Goal: Information Seeking & Learning: Learn about a topic

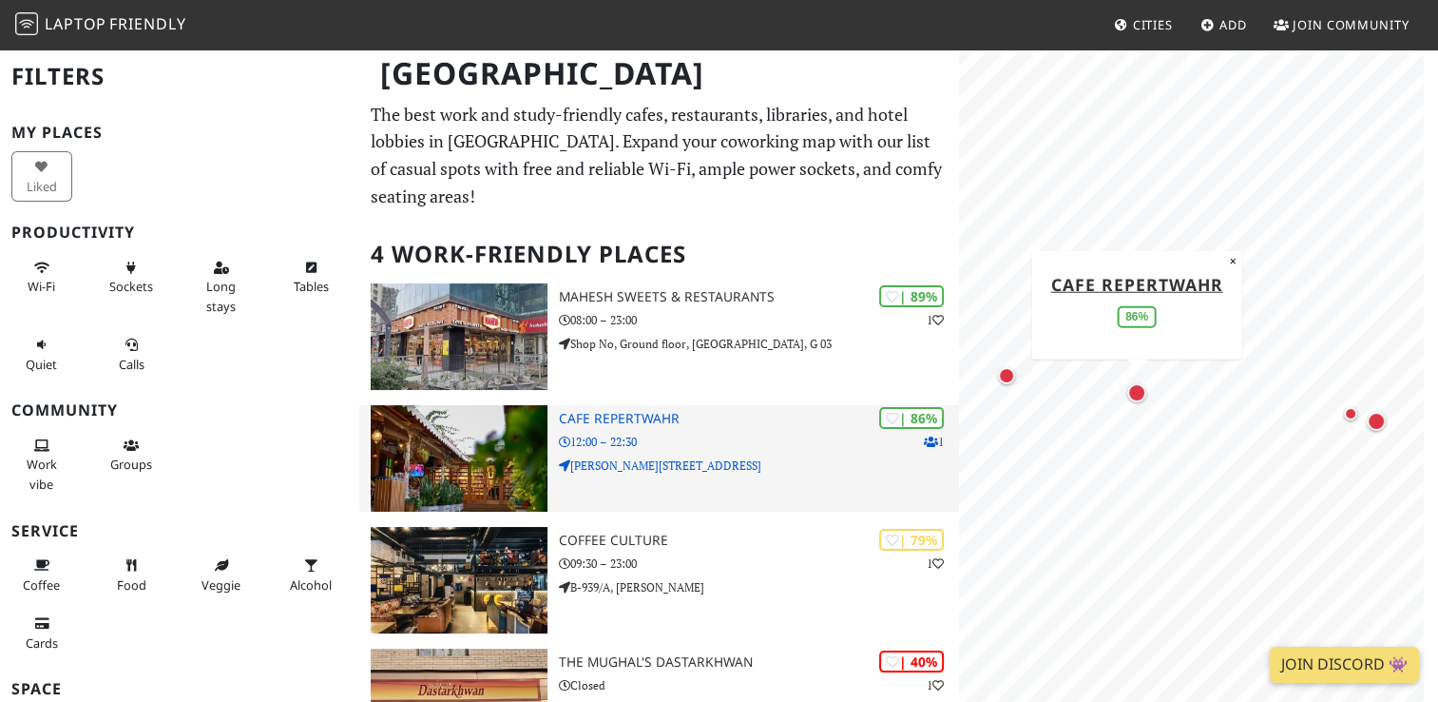
scroll to position [181, 0]
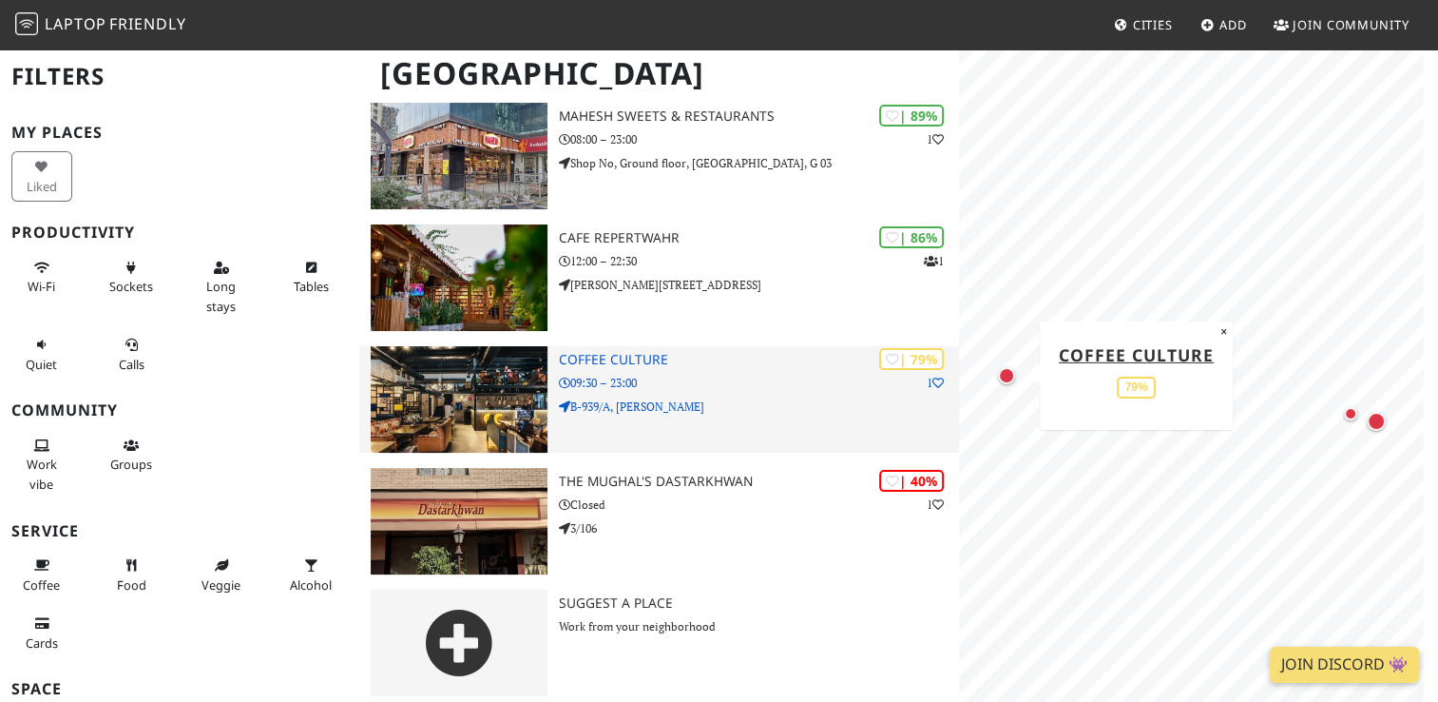
click at [635, 355] on h3 "Coffee Culture" at bounding box center [758, 360] width 399 height 16
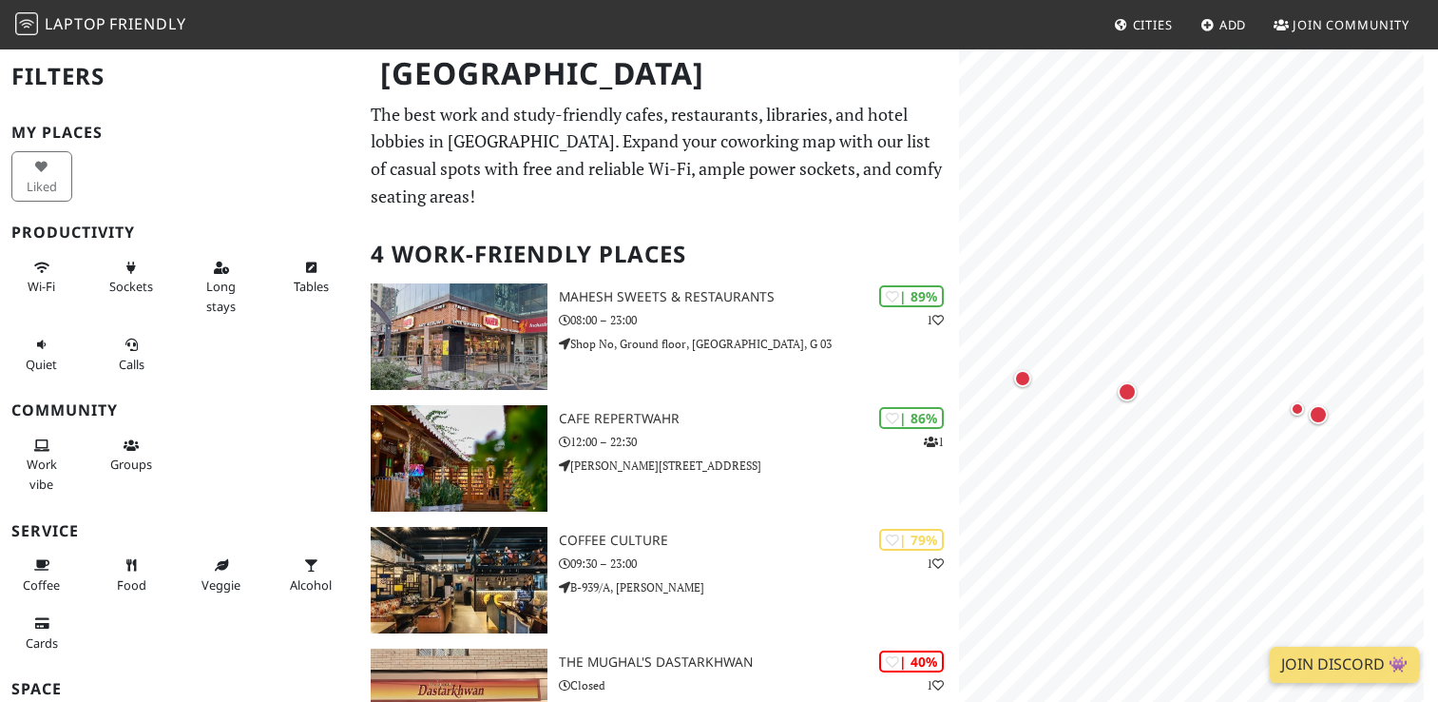
scroll to position [181, 0]
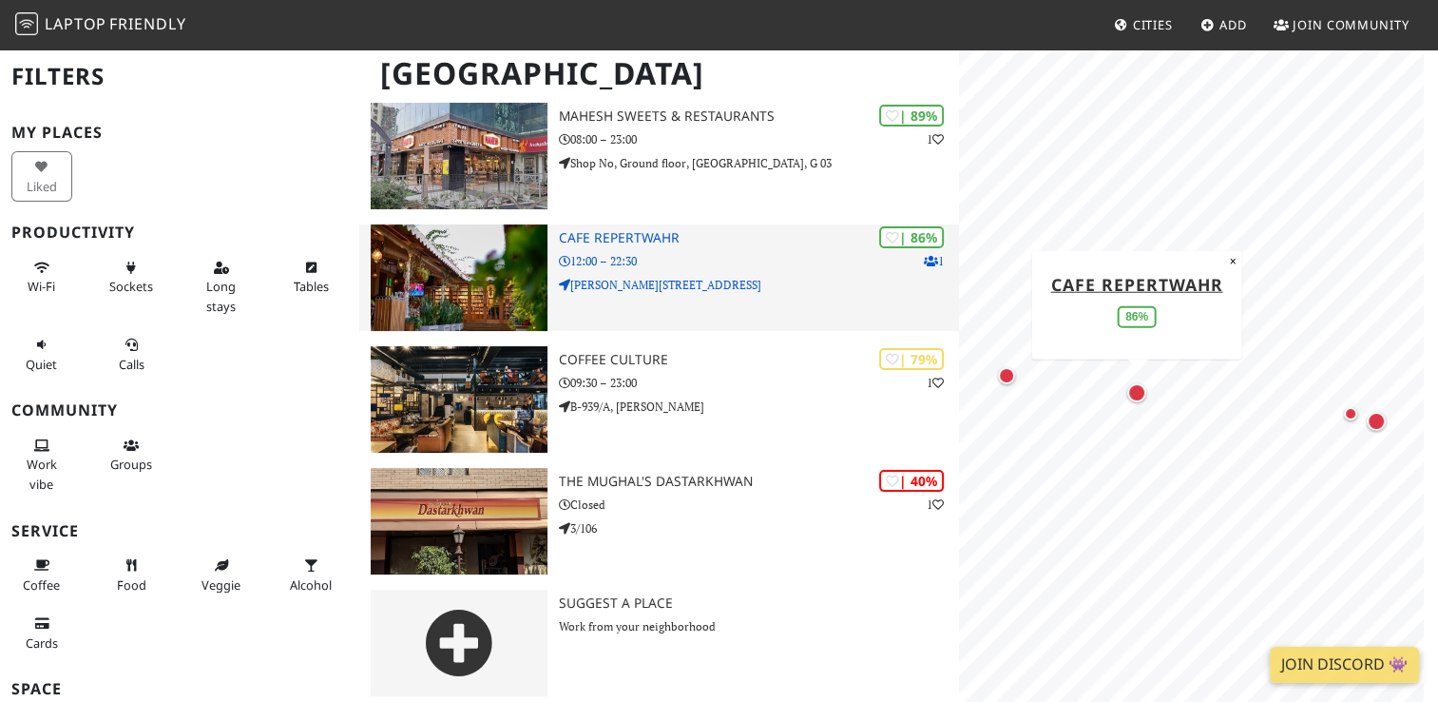
click at [743, 253] on p "12:00 – 22:30" at bounding box center [758, 261] width 399 height 18
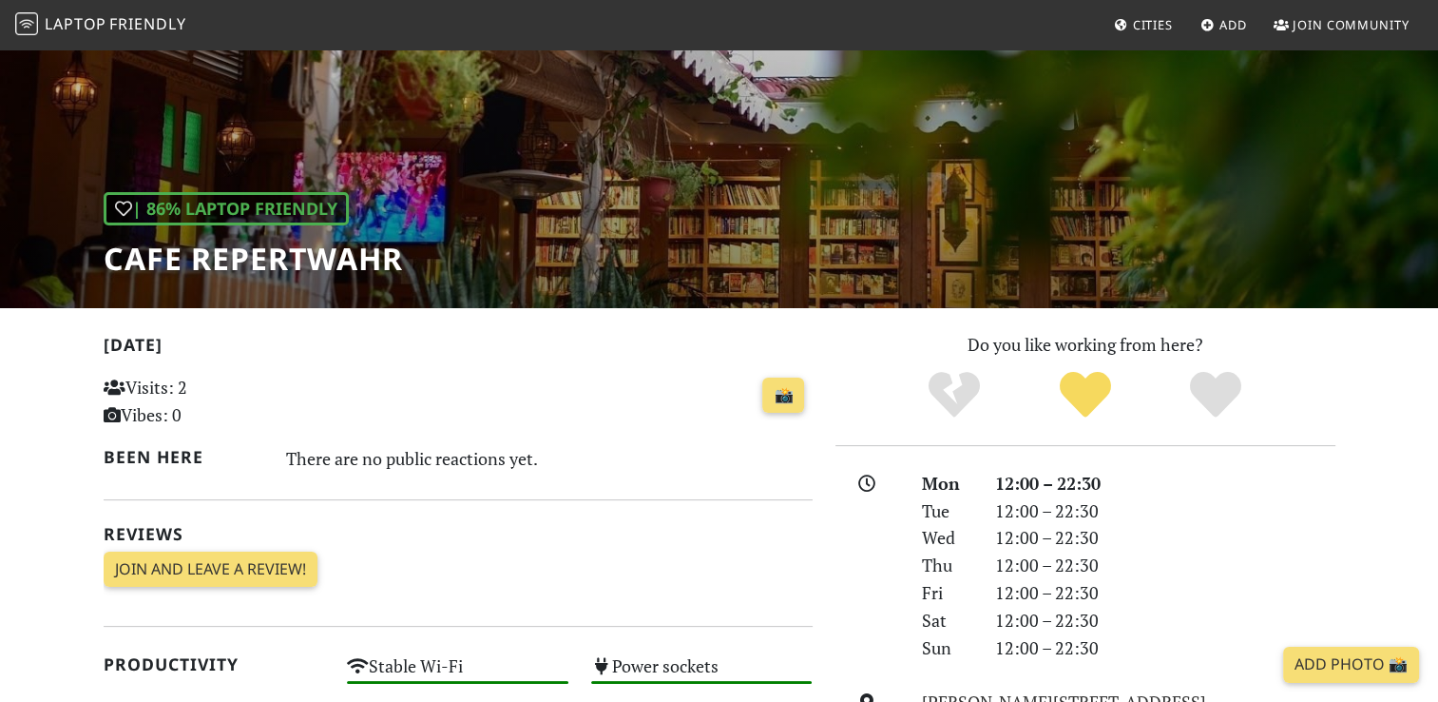
scroll to position [106, 0]
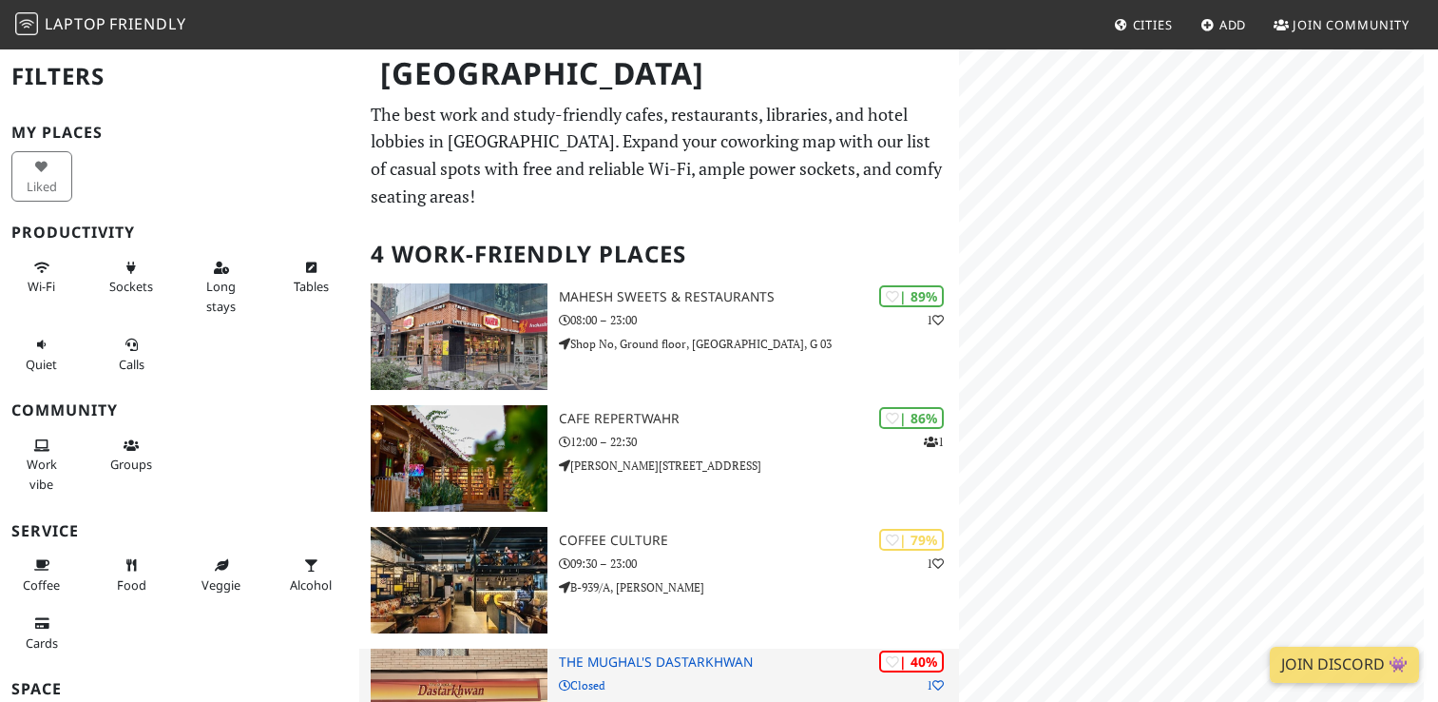
scroll to position [181, 0]
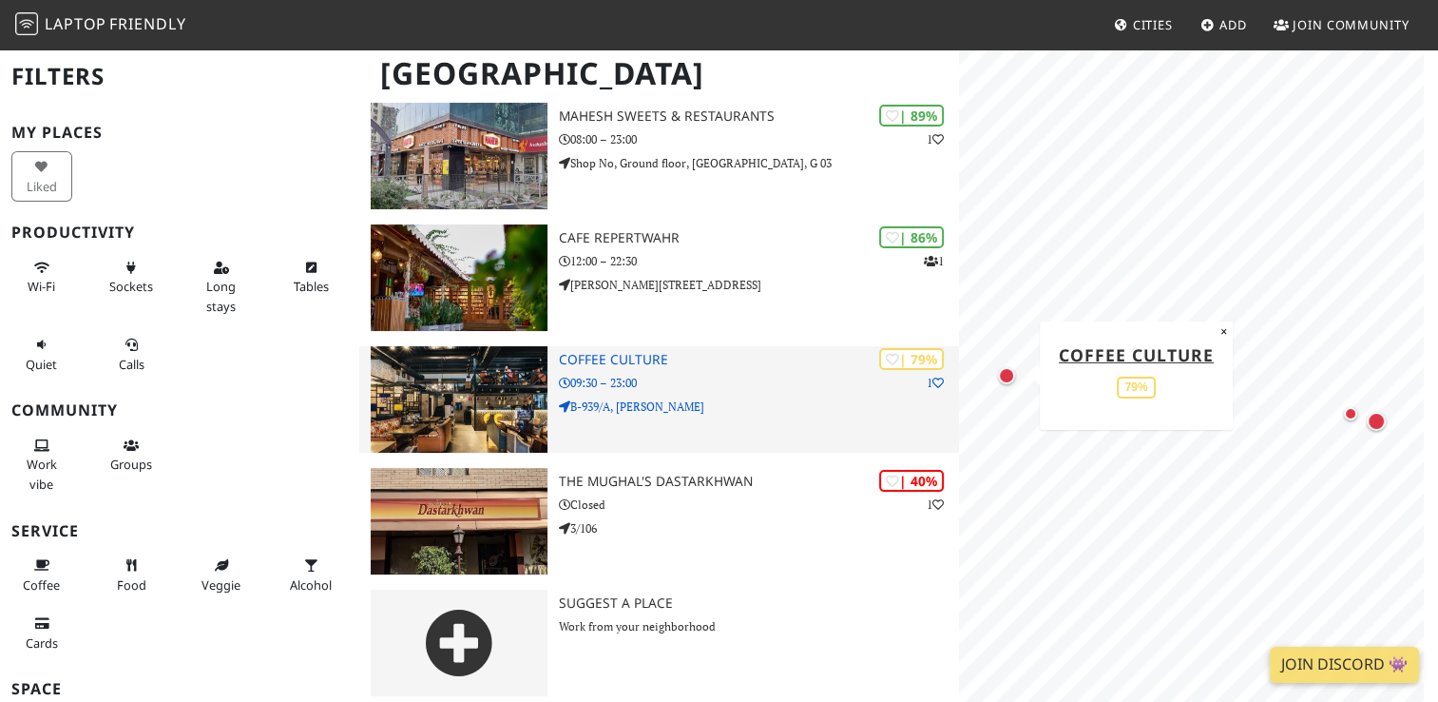
click at [743, 376] on p "09:30 – 23:00" at bounding box center [758, 383] width 399 height 18
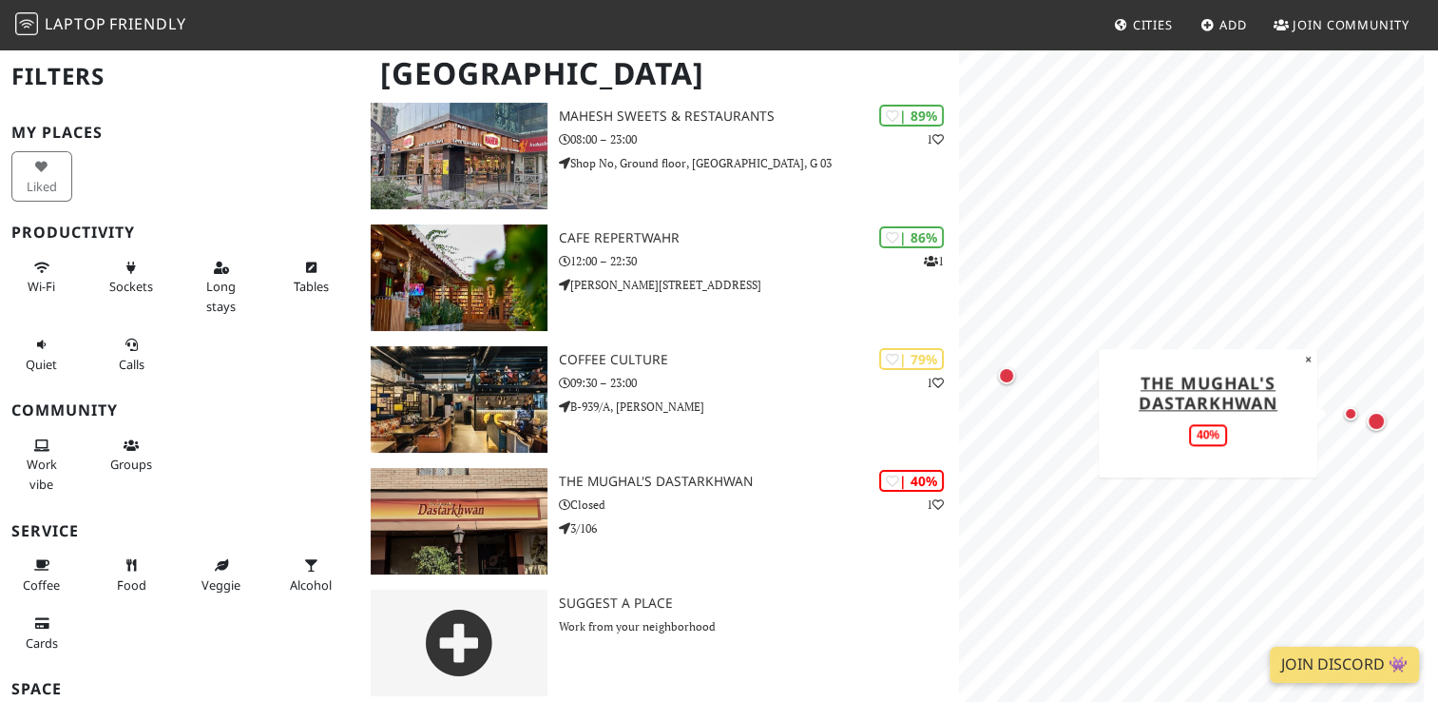
scroll to position [189, 0]
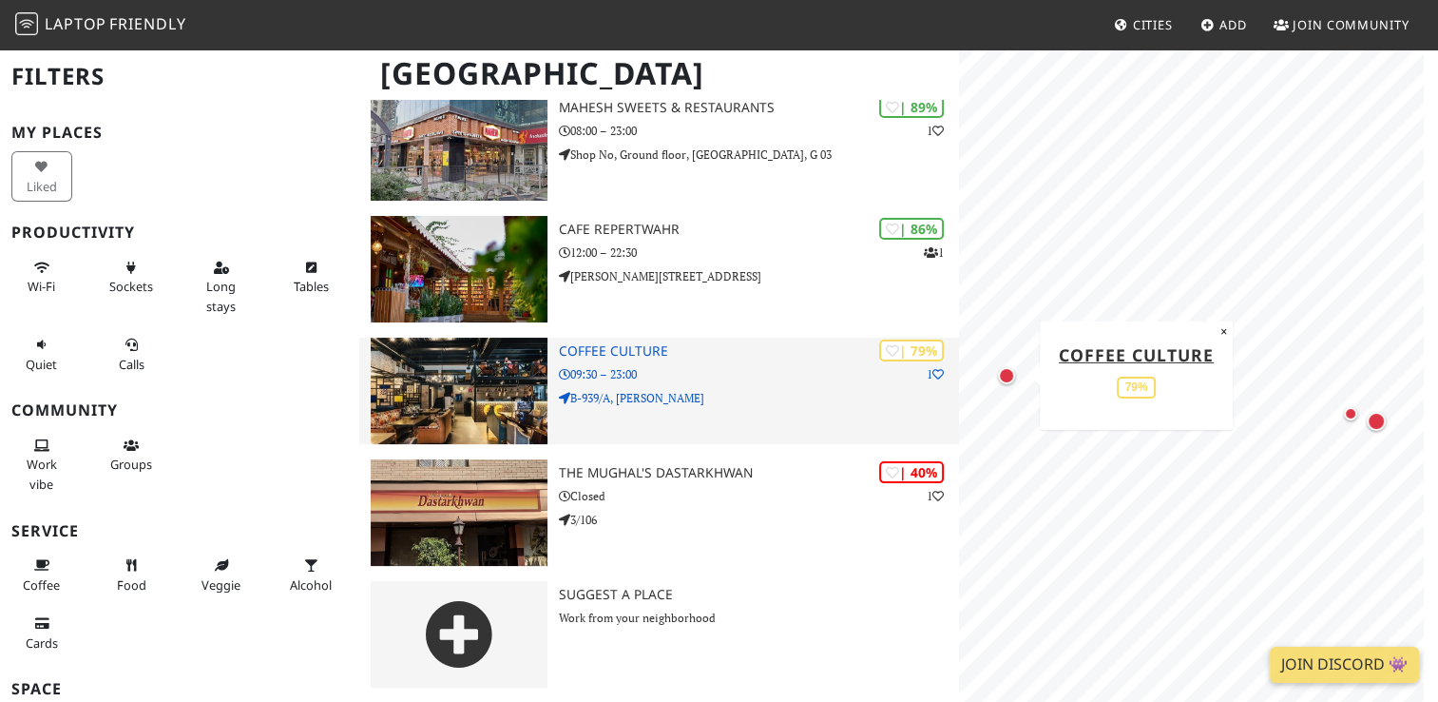
click at [612, 366] on p "09:30 – 23:00" at bounding box center [758, 374] width 399 height 18
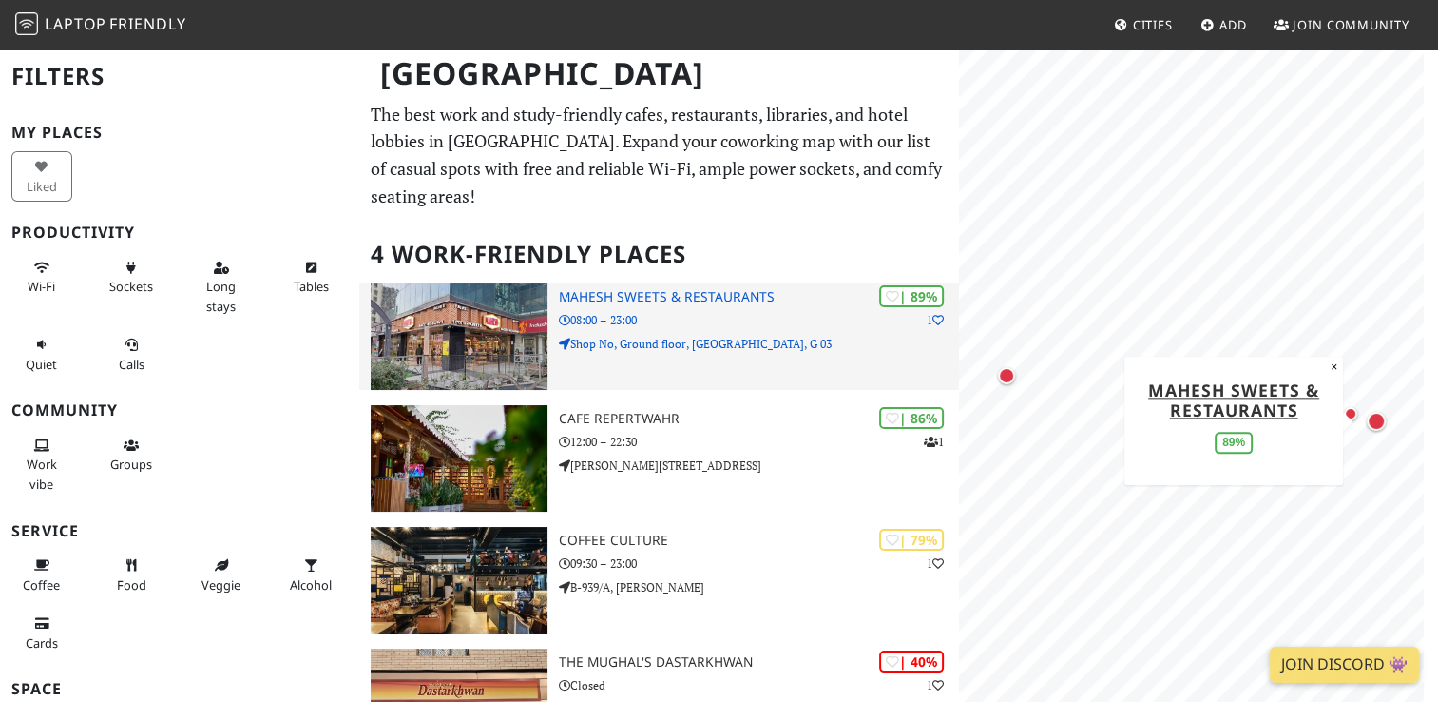
click at [730, 361] on div "| 89% 1 Mahesh Sweets & Restaurants 08:00 – 23:00 Shop No, Ground floor, Cyber …" at bounding box center [758, 336] width 399 height 106
